Goal: Check status: Check status

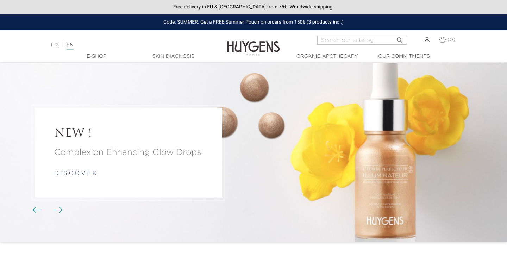
click at [426, 42] on img at bounding box center [426, 39] width 5 height 5
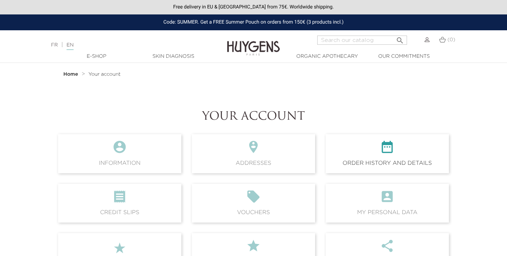
click at [427, 154] on icon "" at bounding box center [387, 149] width 112 height 19
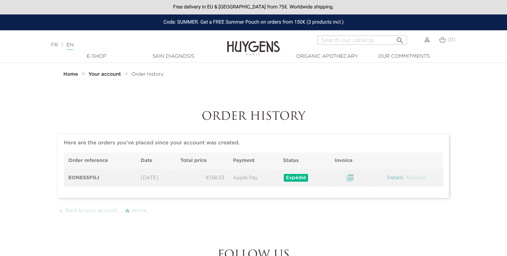
click at [396, 179] on link "Details" at bounding box center [395, 177] width 18 height 5
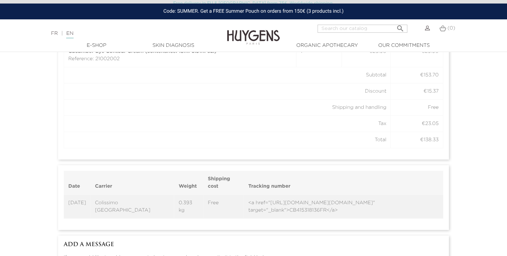
scroll to position [552, 0]
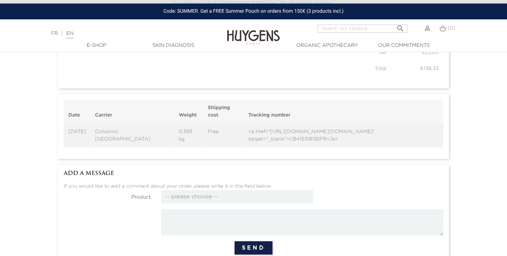
click at [263, 138] on td "<a href="http://www.colissimo.fr/portail_colissimo/suivre.do?colispart=CB415318…" at bounding box center [343, 136] width 199 height 24
click at [114, 134] on td "Colissimo Europe" at bounding box center [132, 136] width 84 height 24
drag, startPoint x: 178, startPoint y: 131, endPoint x: 93, endPoint y: 131, distance: 85.9
click at [94, 131] on tr "09/03/2025 Colissimo Europe 0.393 kg Free <a href="http://www.colissimo.fr/port…" at bounding box center [253, 136] width 379 height 24
click at [77, 131] on td "09/03/2025" at bounding box center [77, 136] width 27 height 24
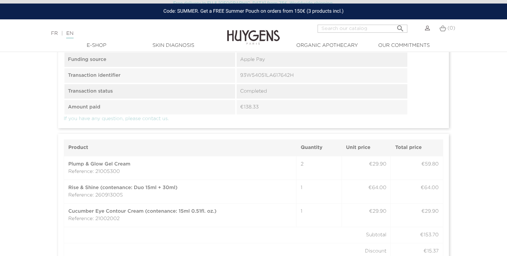
scroll to position [234, 0]
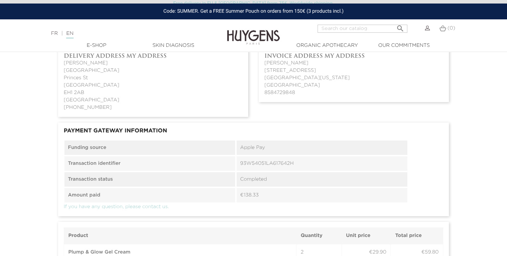
click at [276, 161] on dd "93W54051LA617642H" at bounding box center [321, 163] width 171 height 14
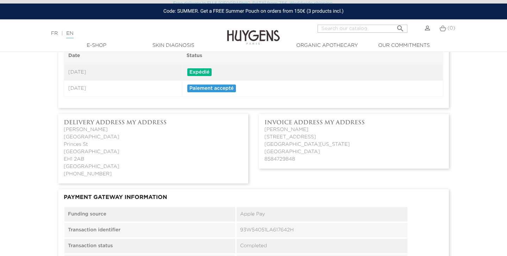
scroll to position [75, 0]
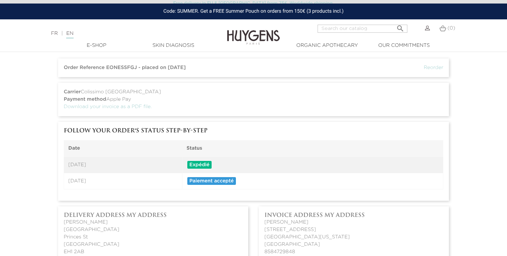
click at [211, 164] on span "Expédié" at bounding box center [199, 165] width 24 height 8
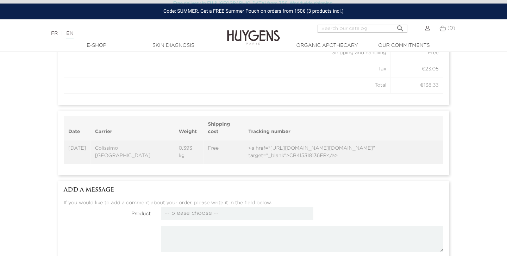
scroll to position [604, 0]
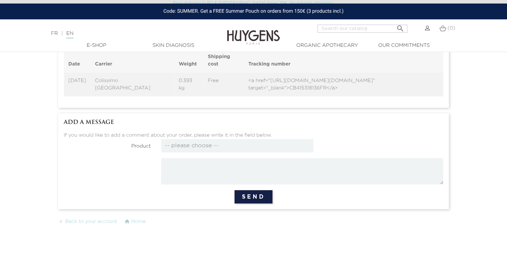
copy td "http://www.colissimo.fr/portail_colissimo/suivre.do?colispart=CB415318136FR" ta…"
drag, startPoint x: 230, startPoint y: 80, endPoint x: 295, endPoint y: 87, distance: 64.8
click at [295, 87] on td "<a href="http://www.colissimo.fr/portail_colissimo/suivre.do?colispart=CB415318…" at bounding box center [343, 84] width 199 height 24
